Goal: Task Accomplishment & Management: Manage account settings

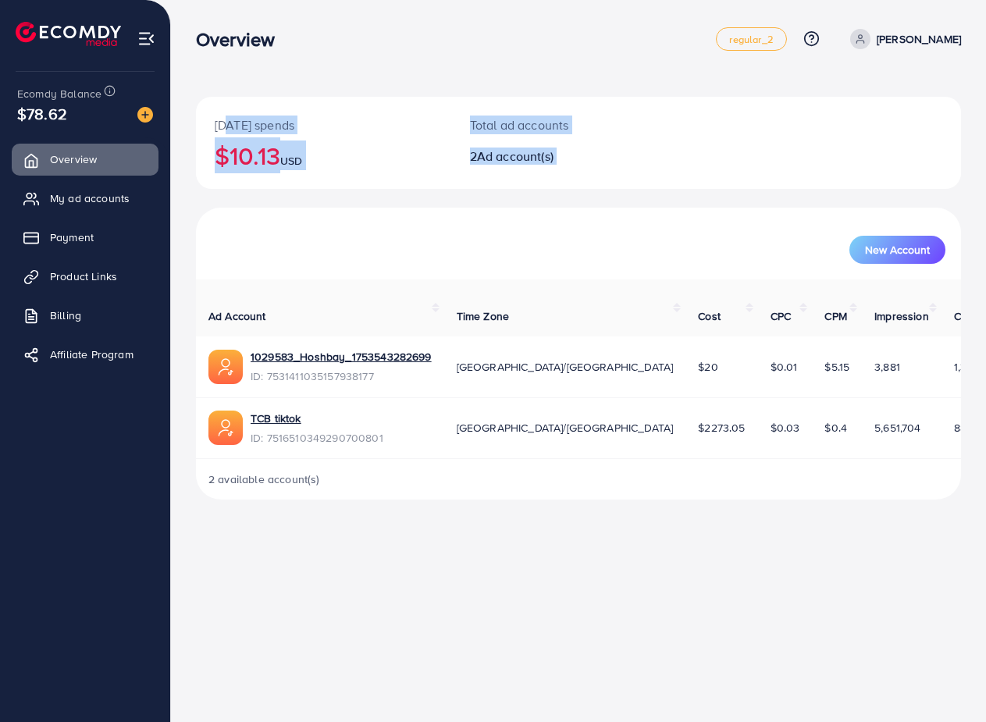
click at [428, 229] on div "[DATE] spends $10.13 USD Total ad accounts 2 Ad account(s) New Account Ad Accou…" at bounding box center [578, 298] width 765 height 403
click at [440, 230] on div "New Account" at bounding box center [578, 243] width 759 height 41
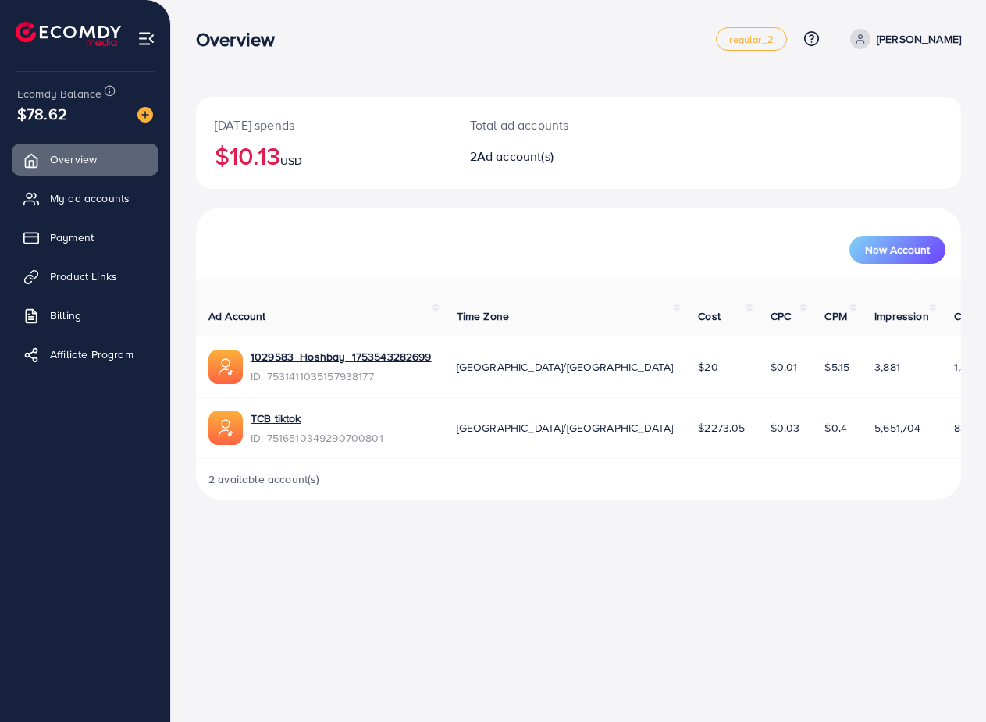
drag, startPoint x: 213, startPoint y: 67, endPoint x: 291, endPoint y: 198, distance: 152.0
click at [290, 195] on div "Overview regular_2 Help Center Contact Support Plans and Pricing Term and polic…" at bounding box center [493, 262] width 986 height 525
click at [174, 27] on div "[DATE] spends $10.13 USD Total ad accounts 2 Ad account(s) New Account Ad Accou…" at bounding box center [578, 262] width 815 height 525
click at [236, 120] on p "[DATE] spends" at bounding box center [324, 125] width 218 height 19
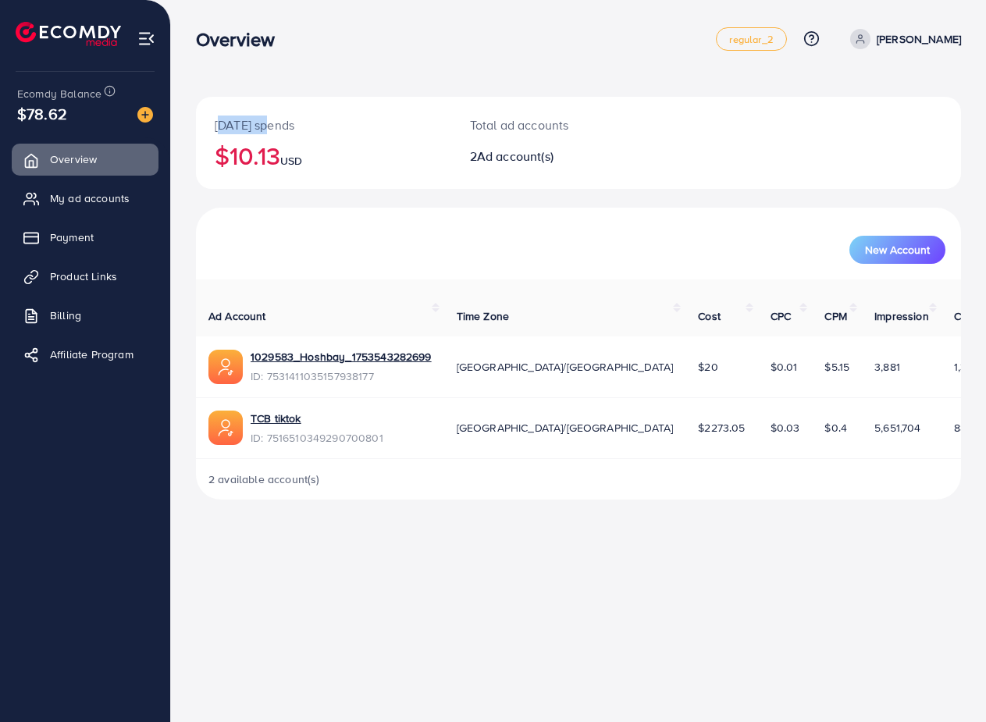
click at [236, 120] on p "[DATE] spends" at bounding box center [324, 125] width 218 height 19
click at [86, 152] on span "Overview" at bounding box center [77, 160] width 47 height 16
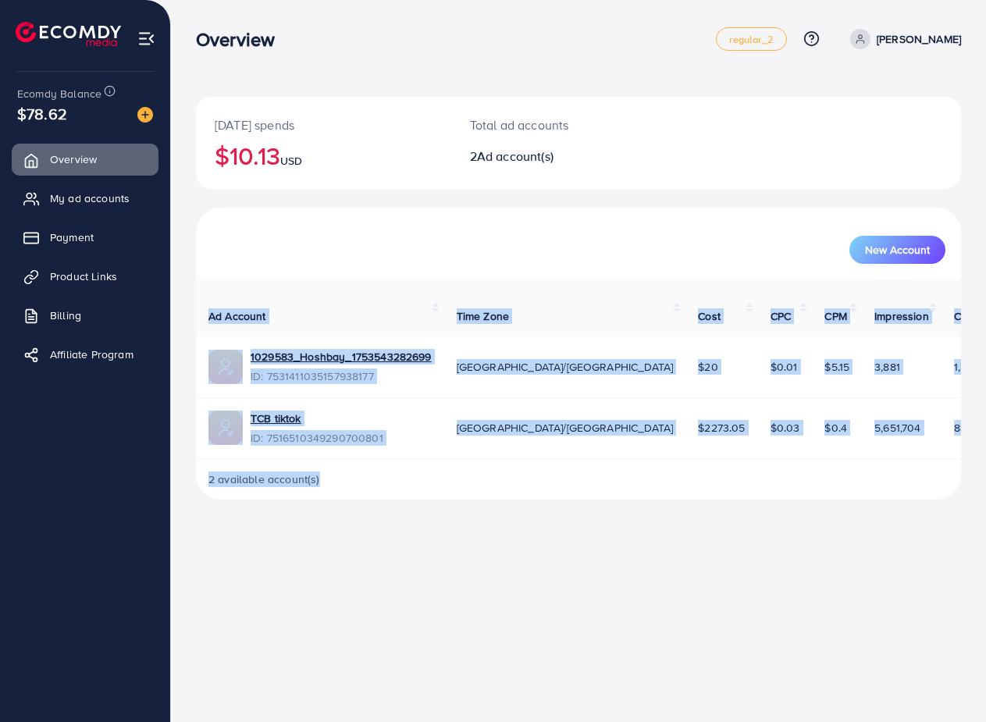
drag, startPoint x: 948, startPoint y: 486, endPoint x: 647, endPoint y: 267, distance: 372.5
click at [650, 271] on div "[DATE] spends $10.13 USD Total ad accounts 2 Ad account(s) New Account Ad Accou…" at bounding box center [578, 262] width 815 height 525
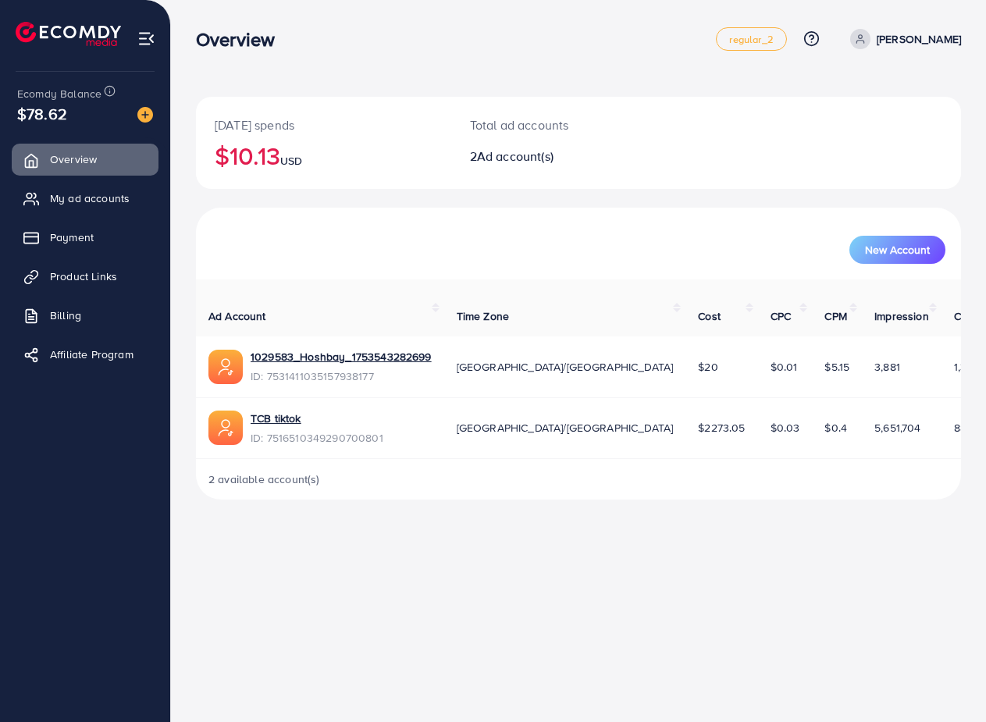
click at [194, 273] on div "[DATE] spends $10.13 USD Total ad accounts 2 Ad account(s) New Account Ad Accou…" at bounding box center [578, 262] width 815 height 525
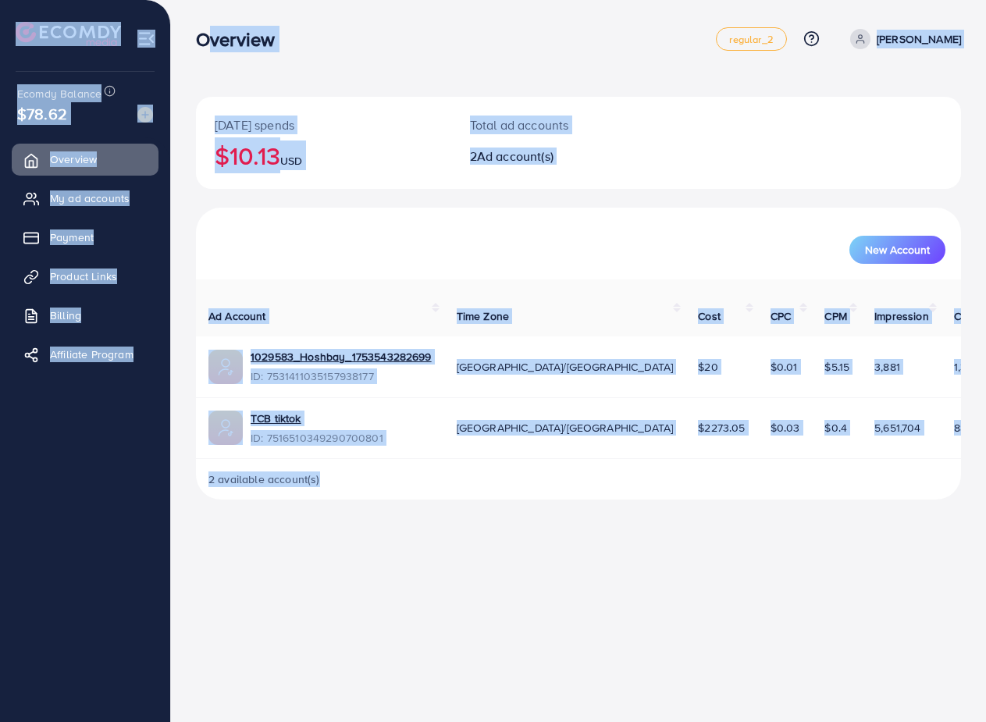
drag, startPoint x: 199, startPoint y: 44, endPoint x: 780, endPoint y: 475, distance: 723.6
click at [745, 473] on div "Overview regular_2 Help Center Contact Support Plans and Pricing Term and polic…" at bounding box center [493, 262] width 986 height 525
click at [877, 480] on div "2 available account(s)" at bounding box center [578, 479] width 765 height 41
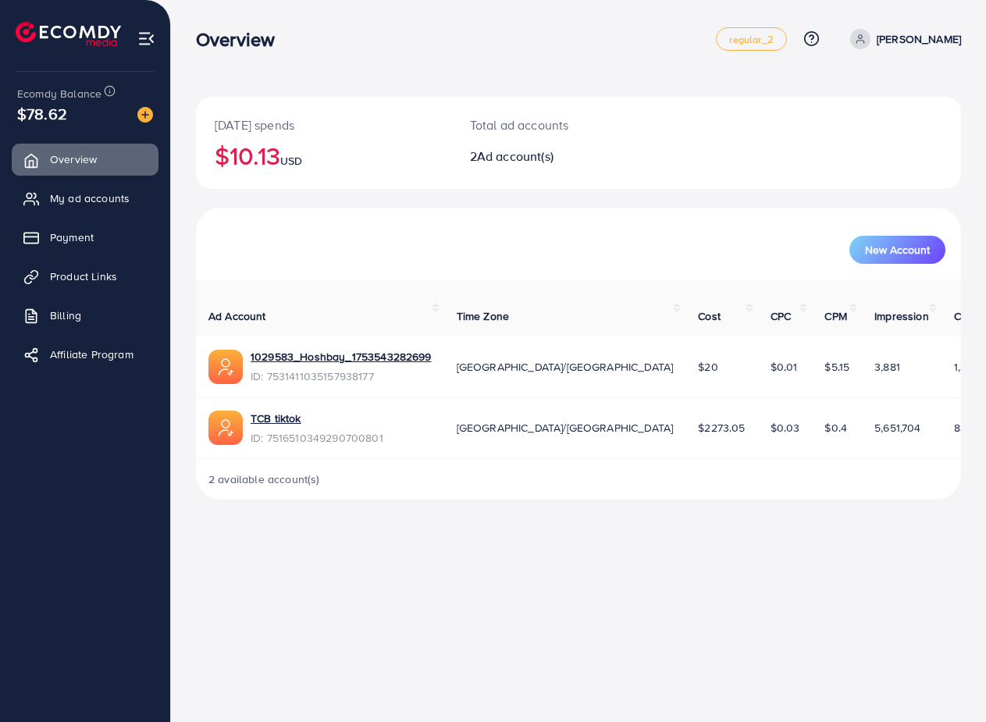
drag, startPoint x: 933, startPoint y: 487, endPoint x: 309, endPoint y: 113, distance: 726.5
click at [309, 113] on div "[DATE] spends $10.13 USD Total ad accounts 2 Ad account(s) New Account Ad Accou…" at bounding box center [578, 262] width 815 height 525
click at [241, 66] on nav "Overview regular_2 Help Center Contact Support Plans and Pricing Term and polic…" at bounding box center [578, 38] width 765 height 55
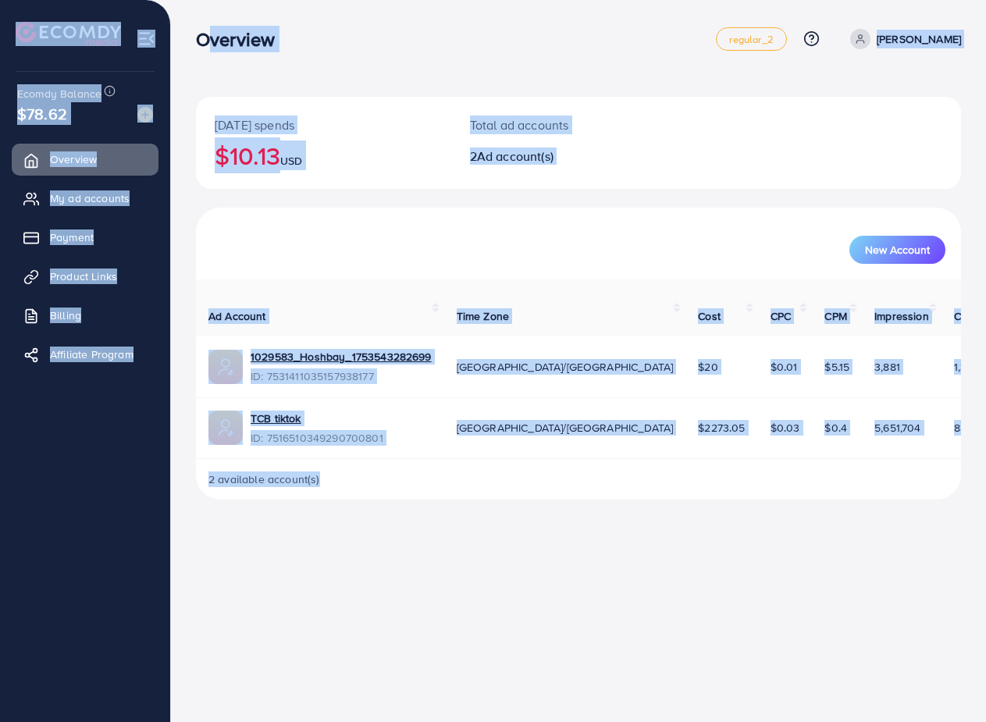
drag, startPoint x: 201, startPoint y: 34, endPoint x: 812, endPoint y: 752, distance: 943.6
click at [812, 722] on html "Overview regular_2 Help Center Contact Support Plans and Pricing Term and polic…" at bounding box center [493, 361] width 986 height 722
click at [902, 559] on div "Overview regular_2 Help Center Contact Support Plans and Pricing Term and polic…" at bounding box center [493, 361] width 986 height 722
